Goal: Information Seeking & Learning: Learn about a topic

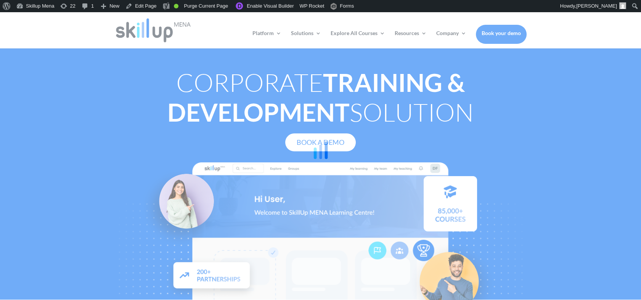
drag, startPoint x: 529, startPoint y: 109, endPoint x: 510, endPoint y: 51, distance: 60.9
click at [529, 109] on div at bounding box center [320, 150] width 641 height 300
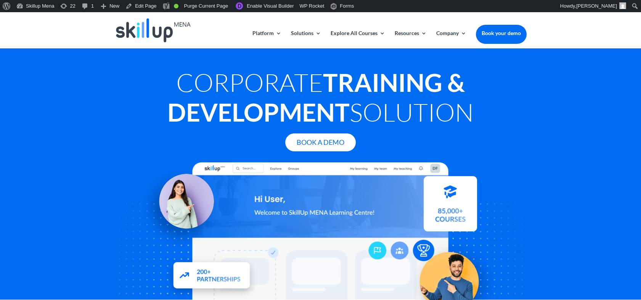
drag, startPoint x: 504, startPoint y: 34, endPoint x: 491, endPoint y: 66, distance: 34.6
click at [491, 66] on div "Corporate Training & Development Solution Book A Demo" at bounding box center [321, 178] width 412 height 243
drag, startPoint x: 457, startPoint y: 142, endPoint x: 491, endPoint y: 32, distance: 114.6
click at [552, 97] on div "Corporate Training & Development Solution Book A Demo" at bounding box center [320, 173] width 641 height 251
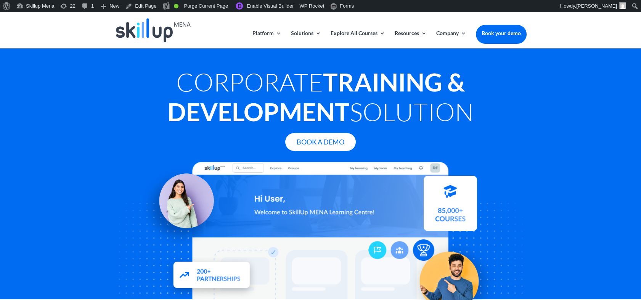
click at [612, 98] on div "Corporate Training & Development Solution Book A Demo" at bounding box center [320, 173] width 641 height 251
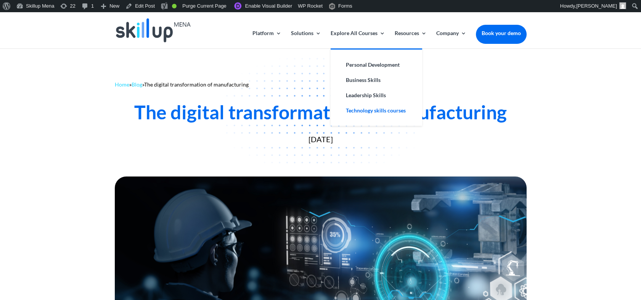
click at [366, 116] on link "Technology skills courses" at bounding box center [376, 110] width 76 height 15
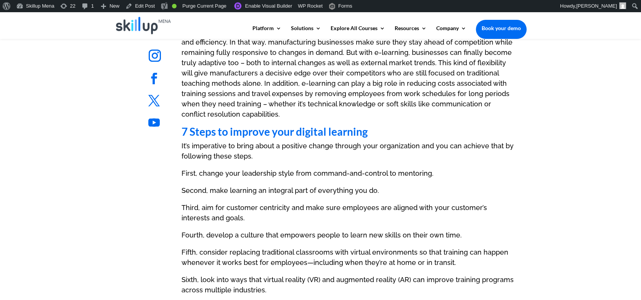
scroll to position [424, 0]
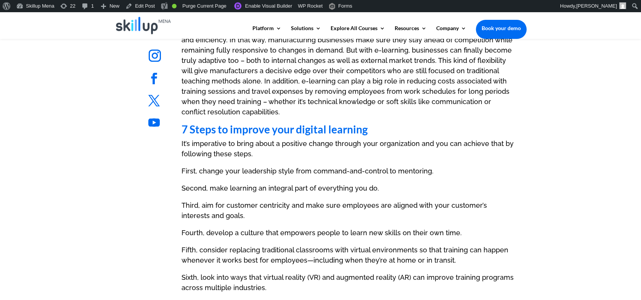
click at [182, 126] on ul "Follow" at bounding box center [176, 124] width 66 height 26
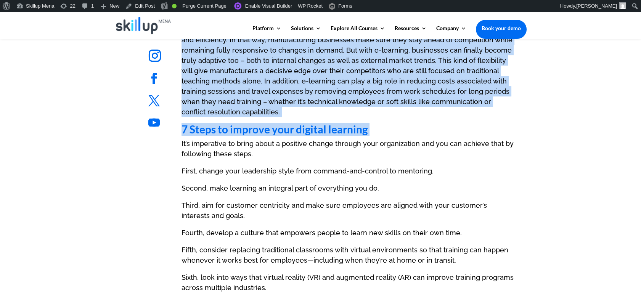
drag, startPoint x: 182, startPoint y: 126, endPoint x: 415, endPoint y: 135, distance: 233.3
click at [415, 135] on div "Follow Follow Follow Follow Follow Follow Follow Follow Digital Learning – Auto…" at bounding box center [320, 188] width 447 height 519
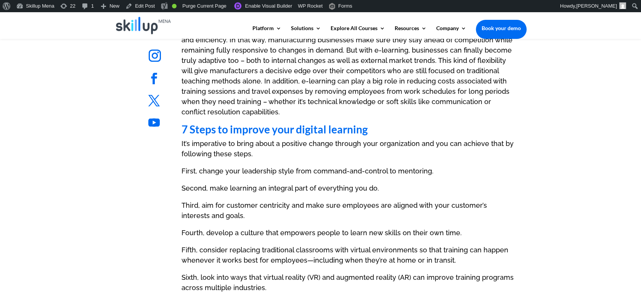
drag, startPoint x: 415, startPoint y: 135, endPoint x: 376, endPoint y: 156, distance: 44.4
click at [382, 156] on p "It’s imperative to bring about a positive change through your organization and …" at bounding box center [349, 151] width 335 height 27
click at [290, 124] on strong "7 Steps to improve your digital learning" at bounding box center [275, 129] width 186 height 13
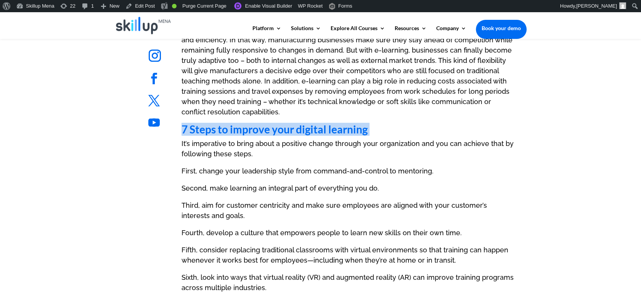
click at [290, 124] on strong "7 Steps to improve your digital learning" at bounding box center [275, 129] width 186 height 13
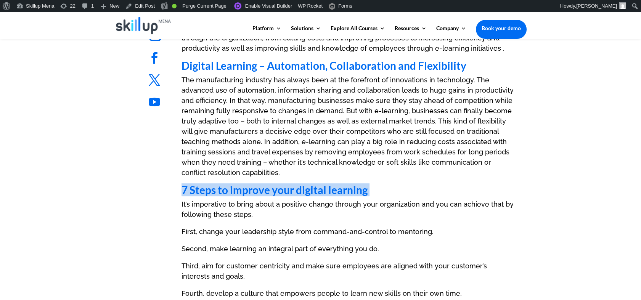
scroll to position [296, 0]
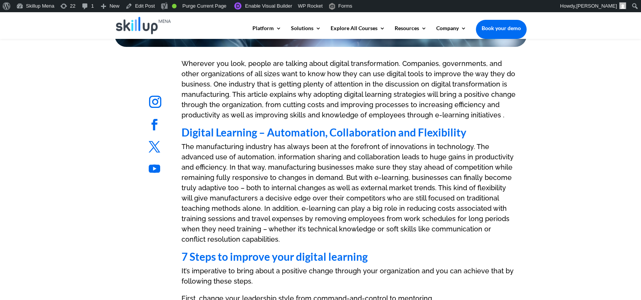
click at [241, 133] on strong "Digital Learning – Automation, Collaboration and Flexibility" at bounding box center [324, 132] width 285 height 13
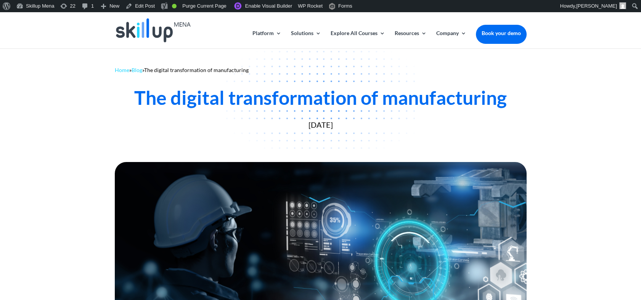
scroll to position [0, 0]
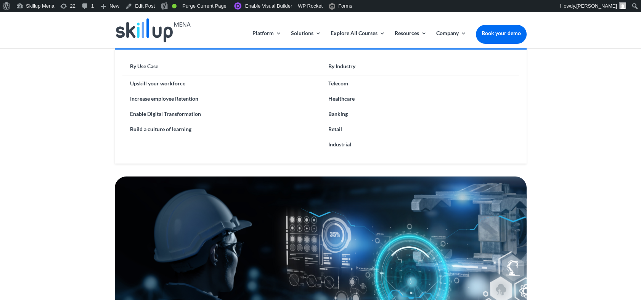
drag, startPoint x: 160, startPoint y: 114, endPoint x: 113, endPoint y: 145, distance: 56.3
click at [113, 145] on div "Home » Blog » The digital transformation of manufacturing The digital transform…" at bounding box center [320, 111] width 641 height 126
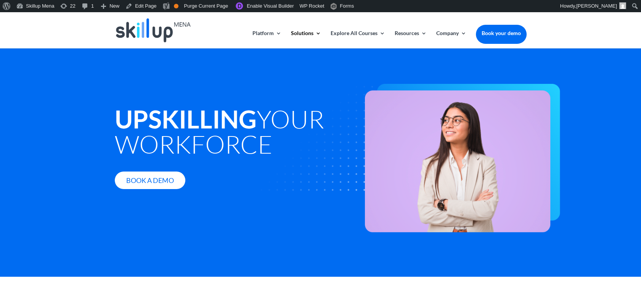
click at [163, 119] on strong "Upskilling" at bounding box center [186, 119] width 142 height 30
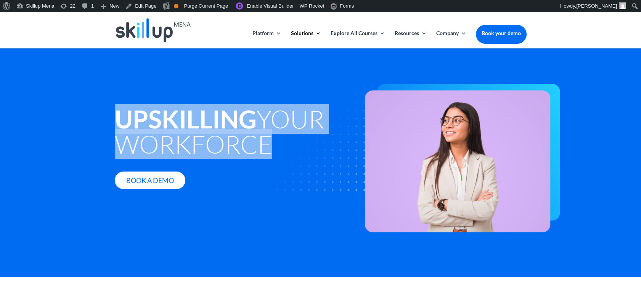
click at [163, 119] on strong "Upskilling" at bounding box center [186, 119] width 142 height 30
copy div "Upskilling your workforce"
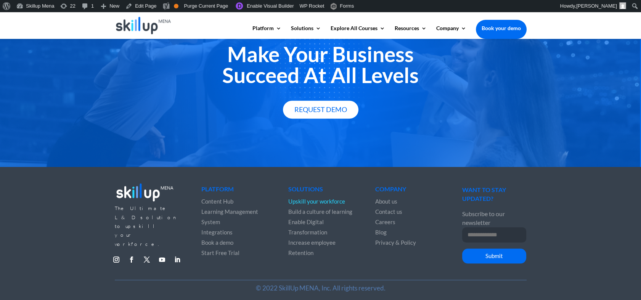
scroll to position [1317, 0]
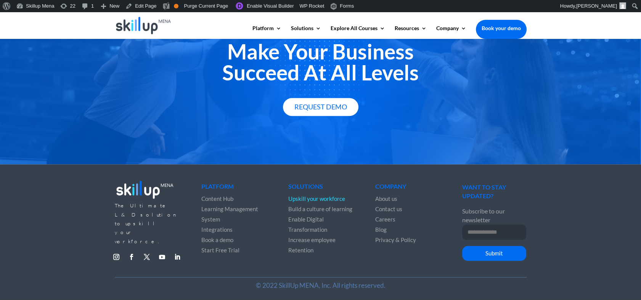
drag, startPoint x: 218, startPoint y: 249, endPoint x: 412, endPoint y: 131, distance: 226.8
click at [412, 131] on div "Make Your Business Succeed At All Levels Request Demo" at bounding box center [320, 79] width 641 height 172
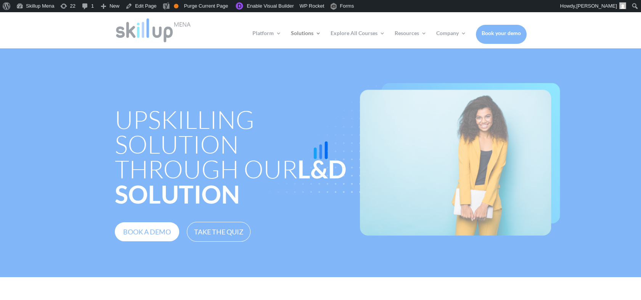
drag, startPoint x: 208, startPoint y: 151, endPoint x: 142, endPoint y: 114, distance: 76.5
click at [208, 151] on div at bounding box center [320, 150] width 641 height 300
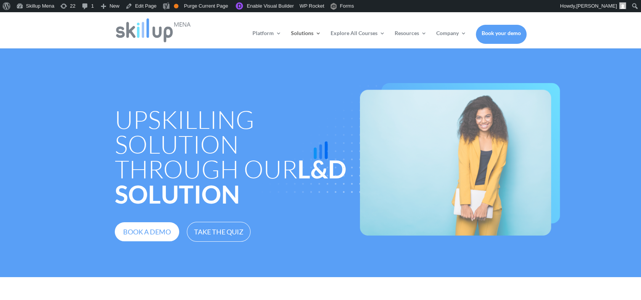
click at [143, 113] on div at bounding box center [320, 150] width 641 height 300
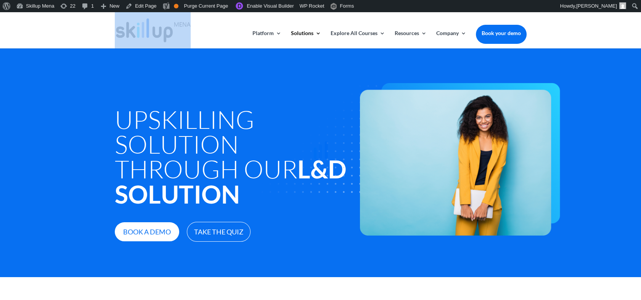
drag, startPoint x: 143, startPoint y: 113, endPoint x: 162, endPoint y: 166, distance: 56.2
click at [162, 166] on div at bounding box center [320, 150] width 641 height 300
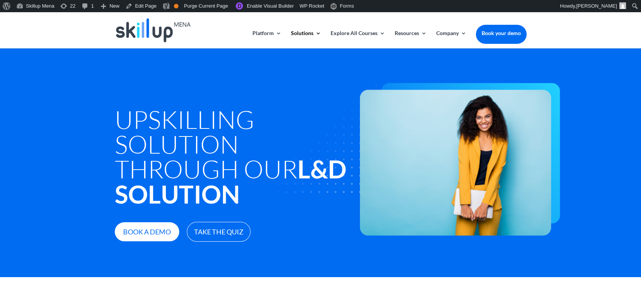
drag, startPoint x: 162, startPoint y: 166, endPoint x: 123, endPoint y: 132, distance: 51.6
click at [123, 132] on h1 "Upskilling Solution through Our L&D Solution" at bounding box center [234, 159] width 238 height 104
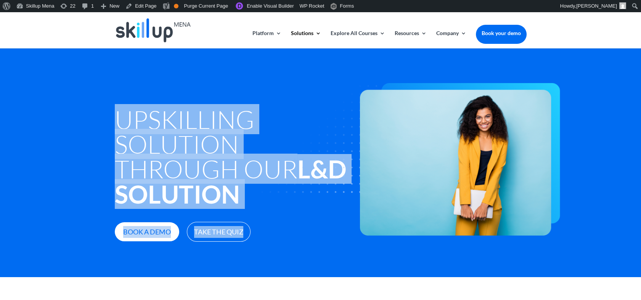
drag, startPoint x: 118, startPoint y: 115, endPoint x: 251, endPoint y: 140, distance: 135.9
click at [251, 140] on div "Upskilling Solution through Our L&D Solution Book a demo Take The Quiz" at bounding box center [321, 160] width 412 height 183
drag, startPoint x: 251, startPoint y: 140, endPoint x: 194, endPoint y: 161, distance: 60.8
click at [194, 161] on h1 "Upskilling Solution through Our L&D Solution" at bounding box center [234, 159] width 238 height 104
click at [193, 156] on h1 "Upskilling Solution through Our L&D Solution" at bounding box center [234, 159] width 238 height 104
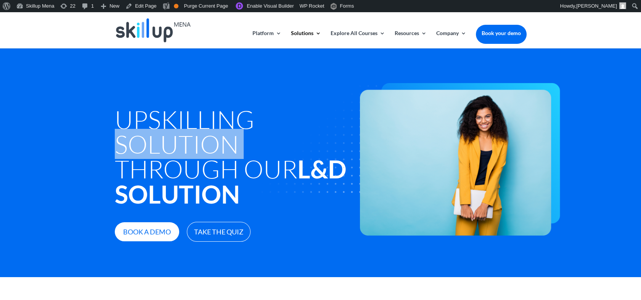
click at [193, 156] on h1 "Upskilling Solution through Our L&D Solution" at bounding box center [234, 159] width 238 height 104
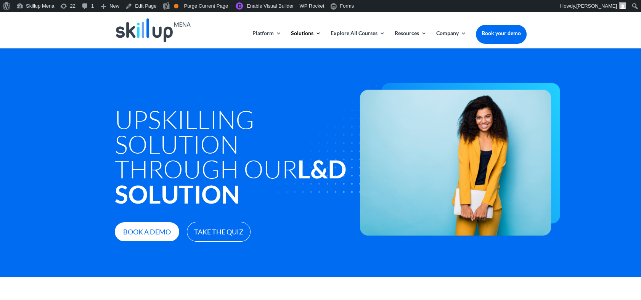
drag, startPoint x: 193, startPoint y: 156, endPoint x: 168, endPoint y: 127, distance: 38.4
click at [168, 127] on h1 "Upskilling Solution through Our L&D Solution" at bounding box center [234, 159] width 238 height 104
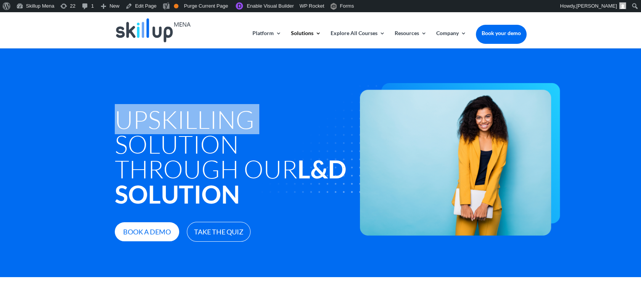
click at [168, 127] on h1 "Upskilling Solution through Our L&D Solution" at bounding box center [234, 159] width 238 height 104
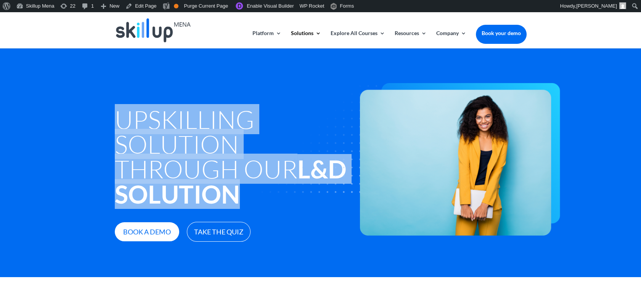
click at [168, 128] on h1 "Upskilling Solution through Our L&D Solution" at bounding box center [234, 159] width 238 height 104
copy div "Upskilling Solution through Our L&D Solution"
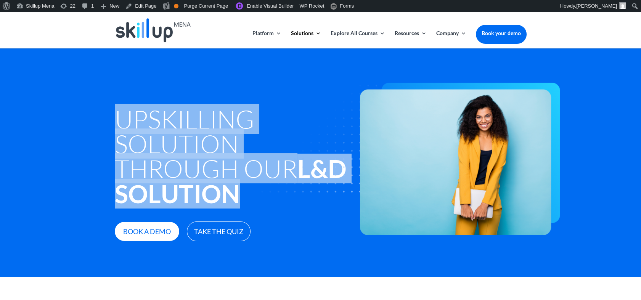
click at [172, 126] on h1 "Upskilling Solution through Our L&D Solution" at bounding box center [234, 158] width 238 height 104
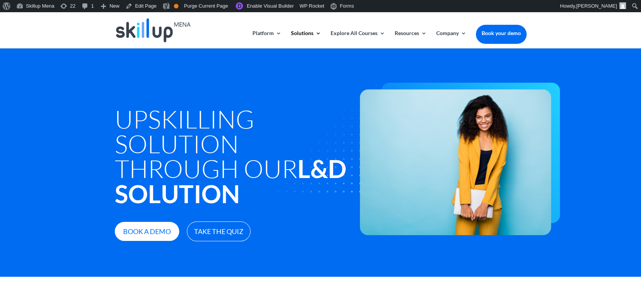
click at [123, 110] on h1 "Upskilling Solution through Our L&D Solution" at bounding box center [234, 158] width 238 height 104
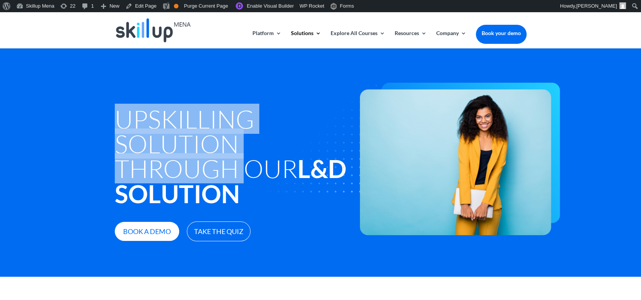
drag, startPoint x: 123, startPoint y: 110, endPoint x: 230, endPoint y: 163, distance: 118.6
click at [230, 163] on h1 "Upskilling Solution through Our L&D Solution" at bounding box center [234, 158] width 238 height 104
drag, startPoint x: 230, startPoint y: 163, endPoint x: 271, endPoint y: 184, distance: 46.6
click at [271, 184] on img at bounding box center [398, 159] width 323 height 153
click at [172, 161] on h1 "Upskilling Solution through Our L&D Solution" at bounding box center [234, 158] width 238 height 104
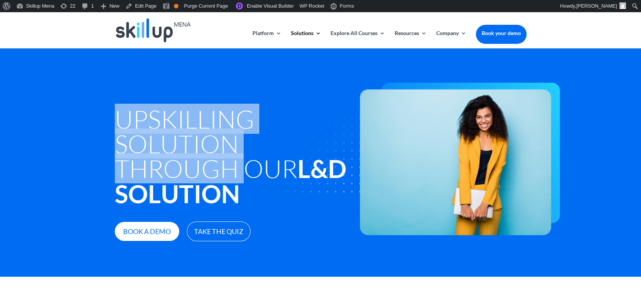
click at [168, 135] on h1 "Upskilling Solution through Our L&D Solution" at bounding box center [234, 158] width 238 height 104
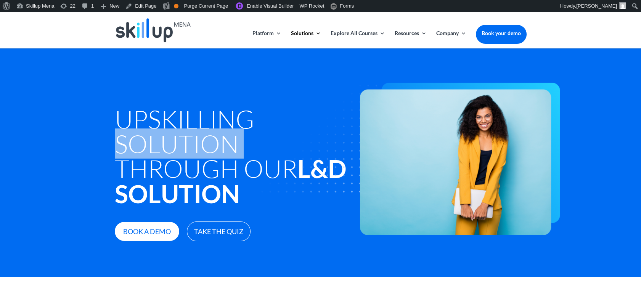
click at [168, 135] on h1 "Upskilling Solution through Our L&D Solution" at bounding box center [234, 158] width 238 height 104
drag, startPoint x: 168, startPoint y: 135, endPoint x: 258, endPoint y: 177, distance: 99.0
click at [274, 155] on img at bounding box center [398, 159] width 323 height 153
click at [254, 173] on img at bounding box center [398, 159] width 323 height 153
drag, startPoint x: 254, startPoint y: 173, endPoint x: 322, endPoint y: 175, distance: 68.3
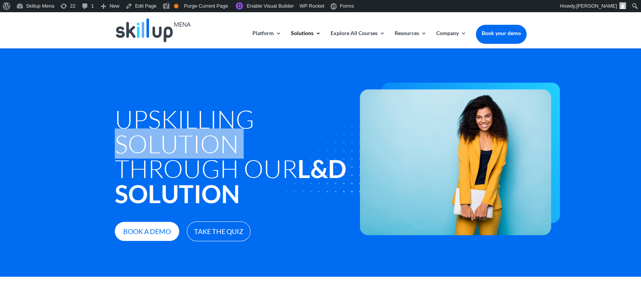
click at [322, 175] on img at bounding box center [398, 159] width 323 height 153
click at [256, 171] on img at bounding box center [398, 159] width 323 height 153
drag, startPoint x: 236, startPoint y: 158, endPoint x: 212, endPoint y: 133, distance: 34.8
click at [235, 157] on h1 "Upskilling Solution through Our L&D Solution" at bounding box center [234, 158] width 238 height 104
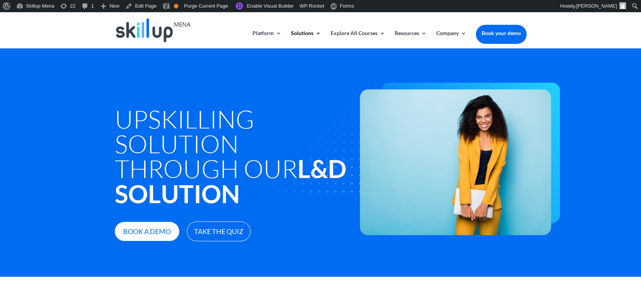
click at [204, 117] on h1 "Upskilling Solution through Our L&D Solution" at bounding box center [234, 158] width 238 height 104
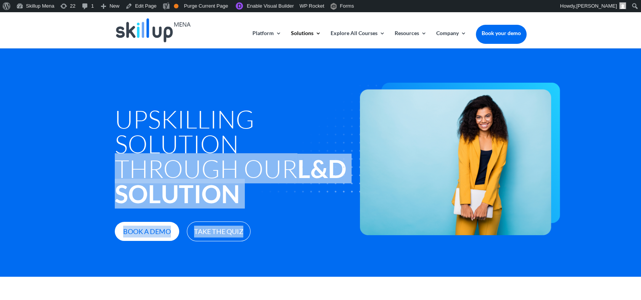
drag, startPoint x: 106, startPoint y: 163, endPoint x: 259, endPoint y: 163, distance: 153.4
click at [259, 163] on div "Upskilling Solution through Our L&D Solution Book a demo Take The Quiz" at bounding box center [320, 162] width 641 height 229
drag, startPoint x: 259, startPoint y: 163, endPoint x: 245, endPoint y: 174, distance: 17.7
click at [245, 174] on img at bounding box center [398, 159] width 323 height 153
click at [297, 174] on img at bounding box center [398, 159] width 323 height 153
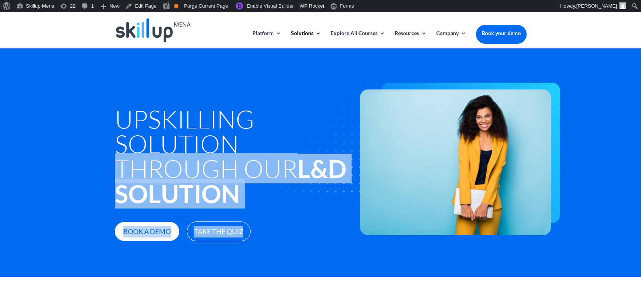
click at [297, 174] on img at bounding box center [398, 159] width 323 height 153
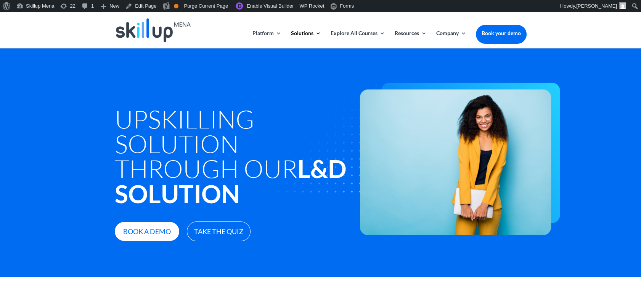
drag, startPoint x: 296, startPoint y: 174, endPoint x: 188, endPoint y: 98, distance: 132.8
click at [183, 80] on div "Upskilling Solution through Our L&D Solution Book a demo Take The Quiz" at bounding box center [234, 160] width 238 height 163
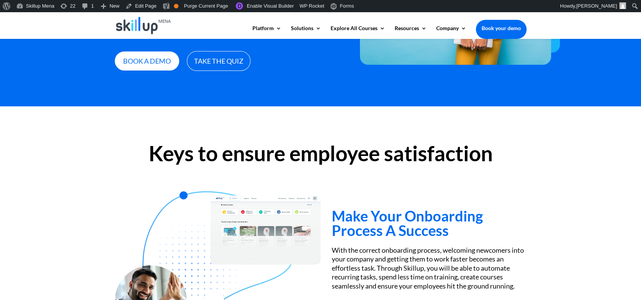
scroll to position [169, 0]
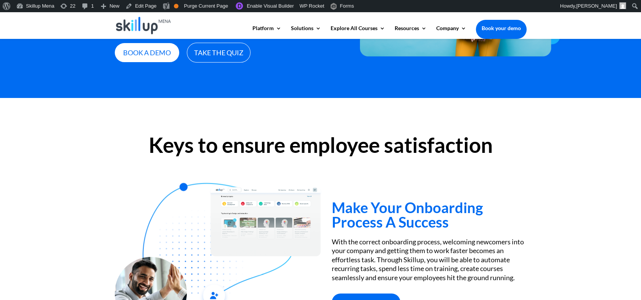
click at [186, 143] on h2 "Keys to ensure employee satisfaction" at bounding box center [321, 147] width 412 height 25
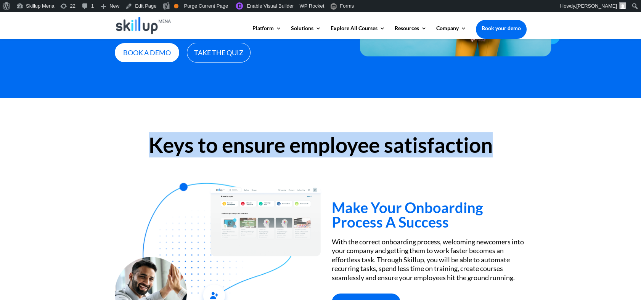
click at [186, 143] on h2 "Keys to ensure employee satisfaction" at bounding box center [321, 147] width 412 height 25
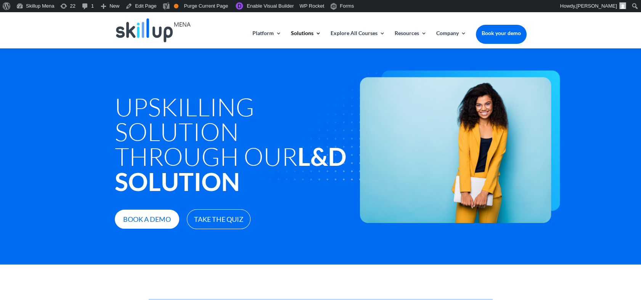
scroll to position [0, 0]
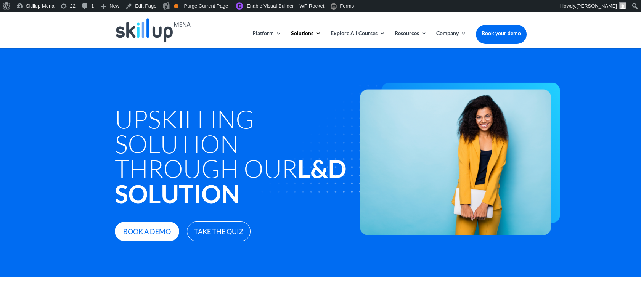
click at [161, 117] on h1 "Upskilling Solution through Our L&D Solution" at bounding box center [234, 158] width 238 height 104
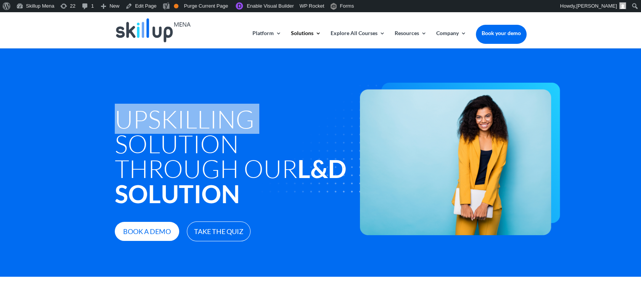
click at [161, 117] on h1 "Upskilling Solution through Our L&D Solution" at bounding box center [234, 158] width 238 height 104
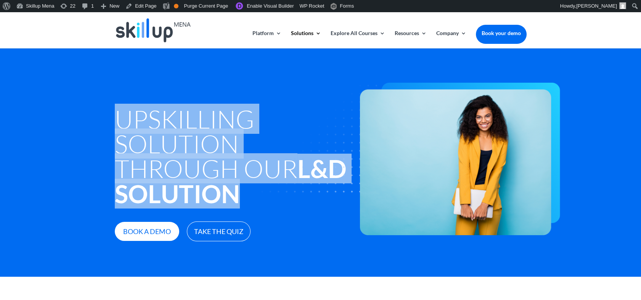
click at [161, 117] on h1 "Upskilling Solution through Our L&D Solution" at bounding box center [234, 158] width 238 height 104
click at [204, 144] on h1 "Upskilling Solution through Our L&D Solution" at bounding box center [234, 158] width 238 height 104
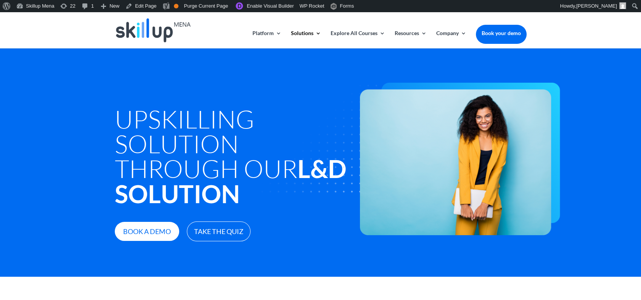
click at [251, 165] on img at bounding box center [398, 159] width 323 height 153
drag, startPoint x: 251, startPoint y: 165, endPoint x: 223, endPoint y: 167, distance: 28.7
click at [319, 170] on img at bounding box center [398, 159] width 323 height 153
click at [209, 141] on h1 "Upskilling Solution through Our L&D Solution" at bounding box center [234, 158] width 238 height 104
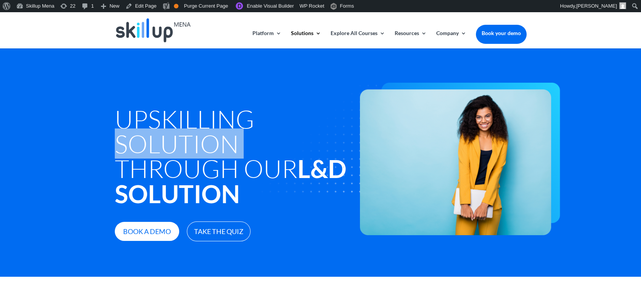
click at [209, 141] on h1 "Upskilling Solution through Our L&D Solution" at bounding box center [234, 158] width 238 height 104
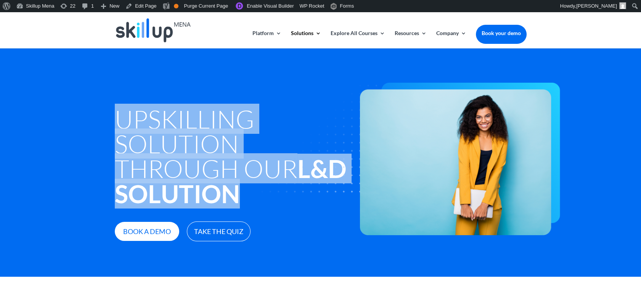
click at [209, 140] on h1 "Upskilling Solution through Our L&D Solution" at bounding box center [234, 158] width 238 height 104
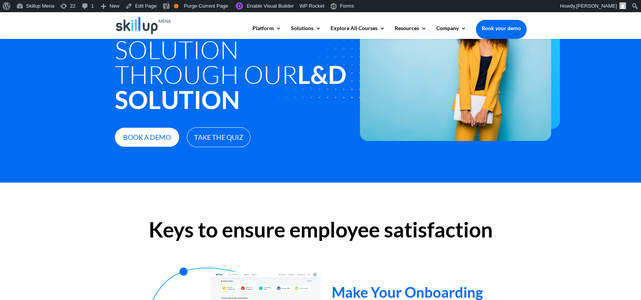
click at [208, 226] on h2 "Keys to ensure employee satisfaction" at bounding box center [321, 231] width 412 height 25
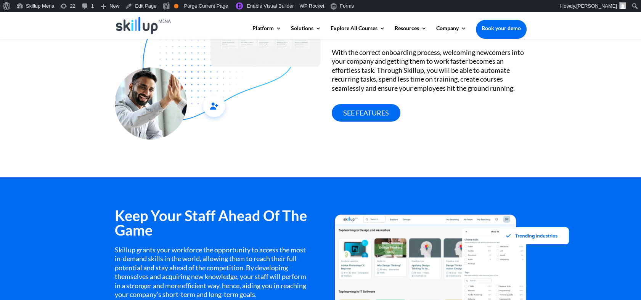
scroll to position [424, 0]
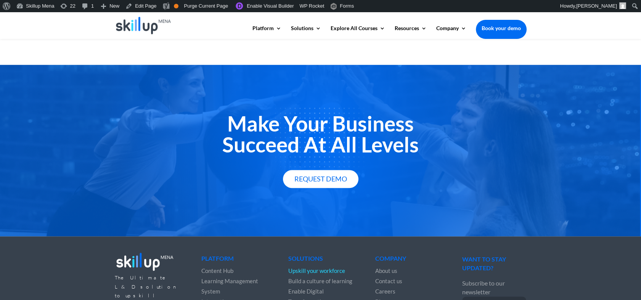
scroll to position [1238, 0]
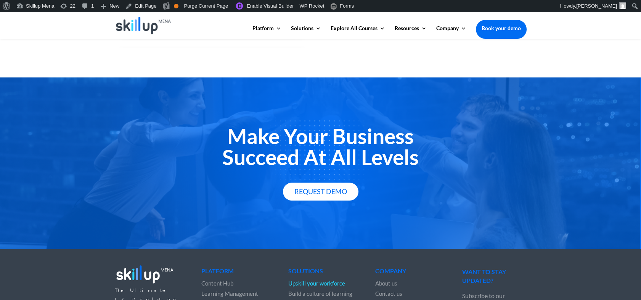
click at [272, 133] on h2 "Make Your Business Succeed At All Levels" at bounding box center [321, 149] width 412 height 46
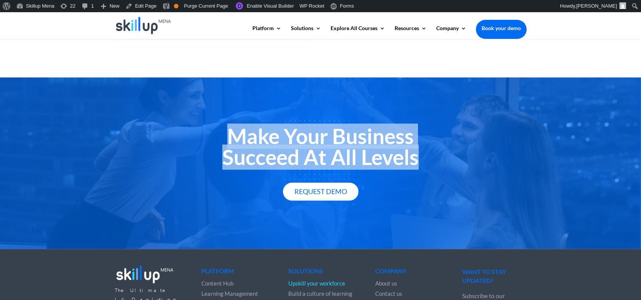
drag, startPoint x: 272, startPoint y: 133, endPoint x: 276, endPoint y: 153, distance: 20.6
click at [276, 153] on h2 "Make Your Business Succeed At All Levels" at bounding box center [321, 149] width 412 height 46
drag, startPoint x: 276, startPoint y: 153, endPoint x: 255, endPoint y: 156, distance: 21.5
click at [255, 156] on h2 "Make Your Business Succeed At All Levels" at bounding box center [321, 149] width 412 height 46
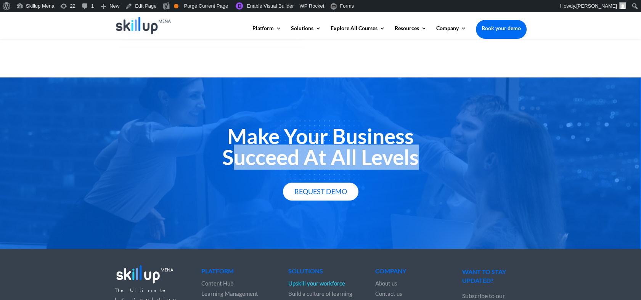
click at [255, 156] on h2 "Make Your Business Succeed At All Levels" at bounding box center [321, 149] width 412 height 46
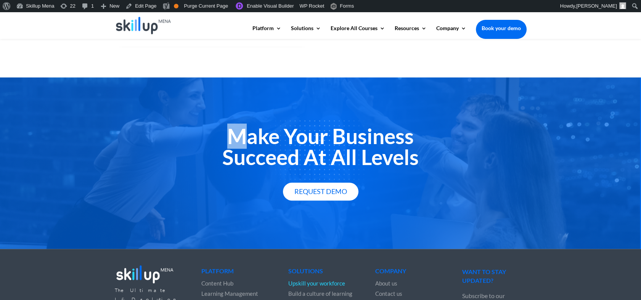
drag, startPoint x: 255, startPoint y: 156, endPoint x: 237, endPoint y: 143, distance: 21.4
click at [237, 143] on h2 "Make Your Business Succeed At All Levels" at bounding box center [321, 149] width 412 height 46
drag, startPoint x: 237, startPoint y: 143, endPoint x: 237, endPoint y: 139, distance: 4.6
click at [237, 139] on h2 "Make Your Business Succeed At All Levels" at bounding box center [321, 149] width 412 height 46
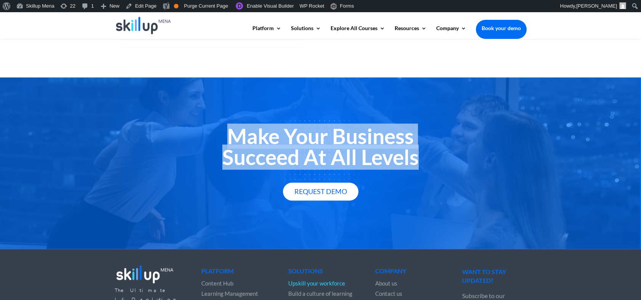
drag, startPoint x: 237, startPoint y: 139, endPoint x: 238, endPoint y: 151, distance: 12.6
click at [238, 151] on h2 "Make Your Business Succeed At All Levels" at bounding box center [321, 149] width 412 height 46
drag, startPoint x: 238, startPoint y: 151, endPoint x: 235, endPoint y: 138, distance: 13.6
click at [235, 138] on h2 "Make Your Business Succeed At All Levels" at bounding box center [321, 149] width 412 height 46
click at [238, 134] on h2 "Make Your Business Succeed At All Levels" at bounding box center [321, 149] width 412 height 46
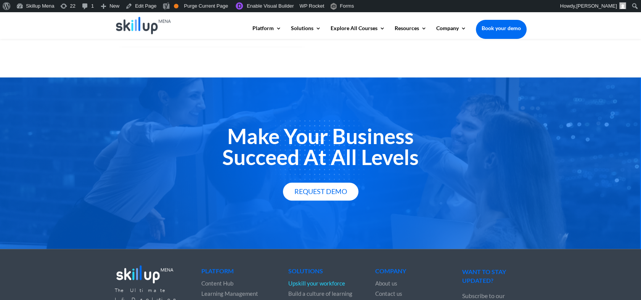
click at [298, 159] on h2 "Make Your Business Succeed At All Levels" at bounding box center [321, 149] width 412 height 46
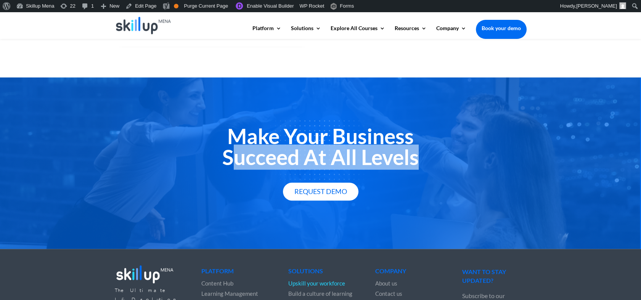
click at [298, 159] on h2 "Make Your Business Succeed At All Levels" at bounding box center [321, 149] width 412 height 46
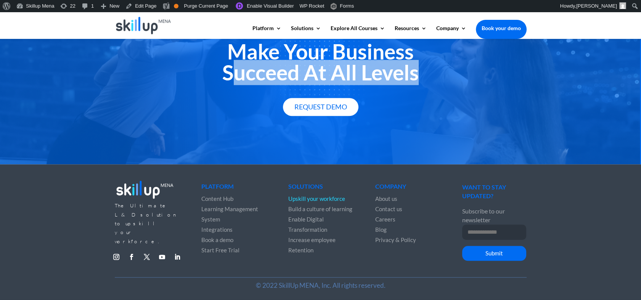
scroll to position [1280, 0]
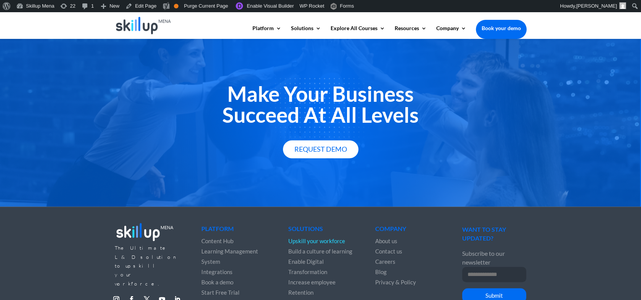
click at [260, 94] on h2 "Make Your Business Succeed At All Levels" at bounding box center [321, 107] width 412 height 46
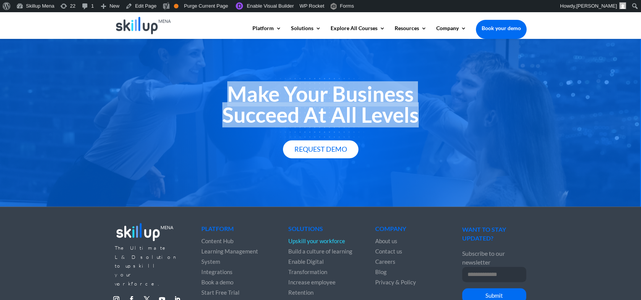
drag, startPoint x: 260, startPoint y: 94, endPoint x: 262, endPoint y: 118, distance: 24.1
click at [262, 118] on h2 "Make Your Business Succeed At All Levels" at bounding box center [321, 107] width 412 height 46
copy div "Make Your Business Succeed At All Levels"
